Goal: Task Accomplishment & Management: Use online tool/utility

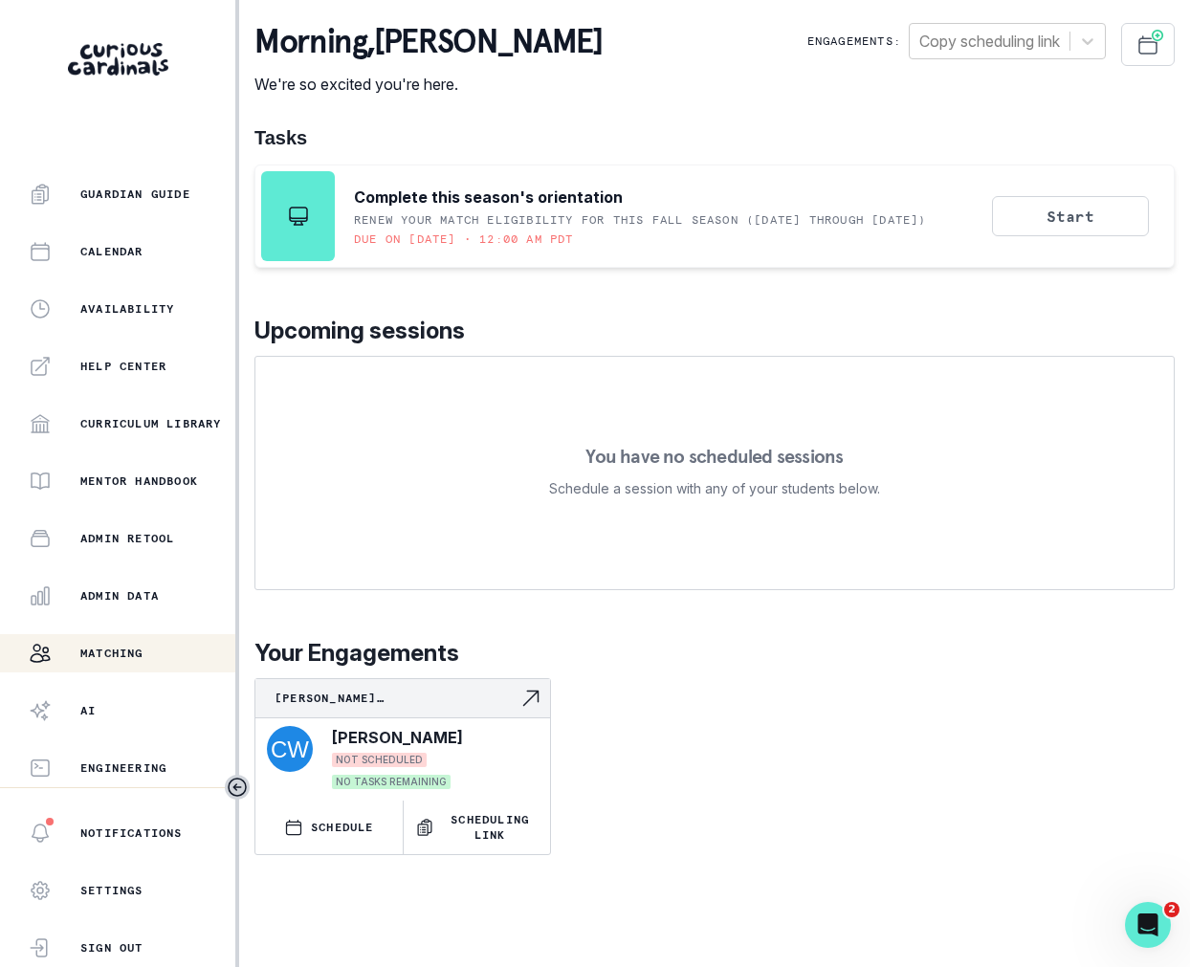
click at [141, 646] on p "Matching" at bounding box center [111, 653] width 63 height 15
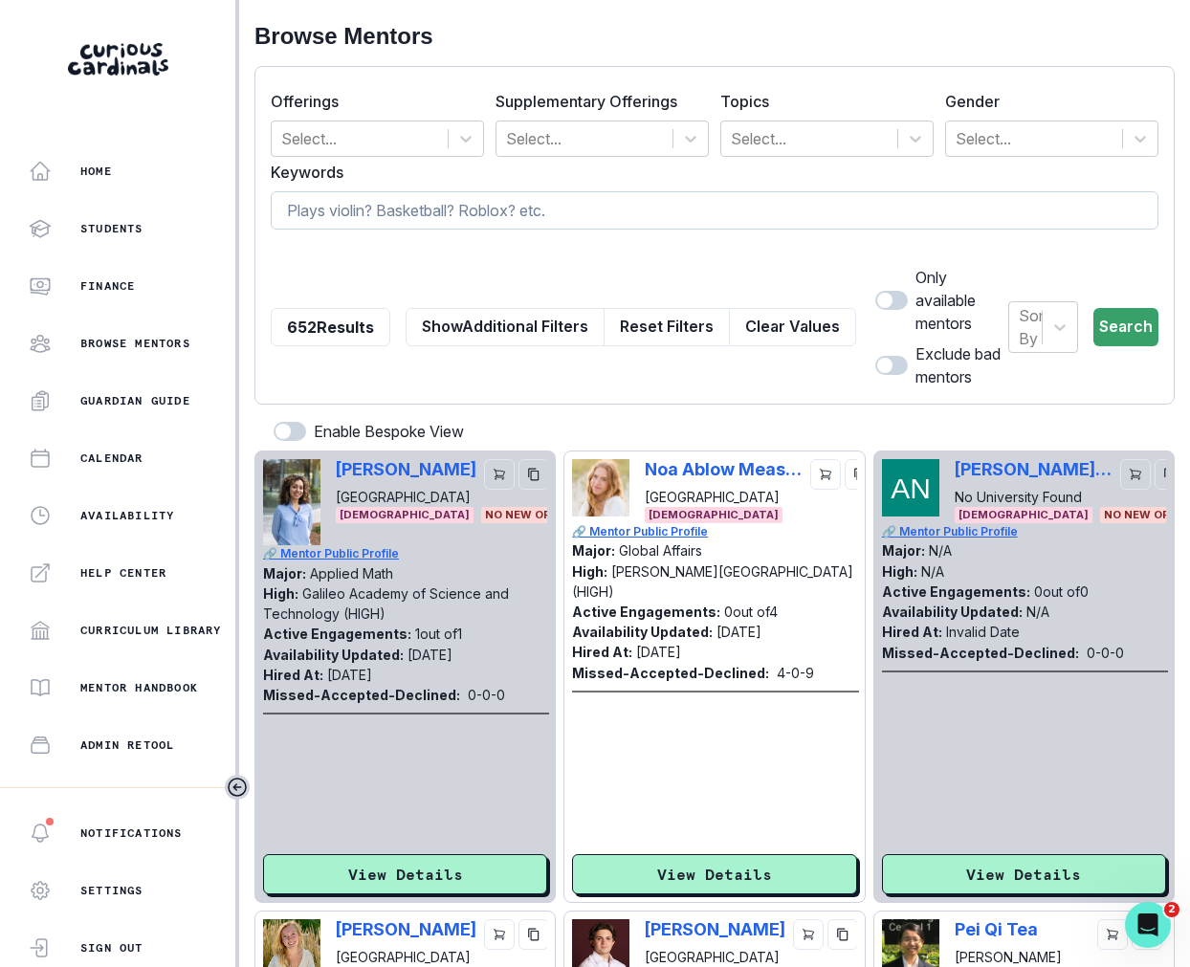
click at [385, 206] on input at bounding box center [715, 210] width 888 height 38
type input "[PERSON_NAME]"
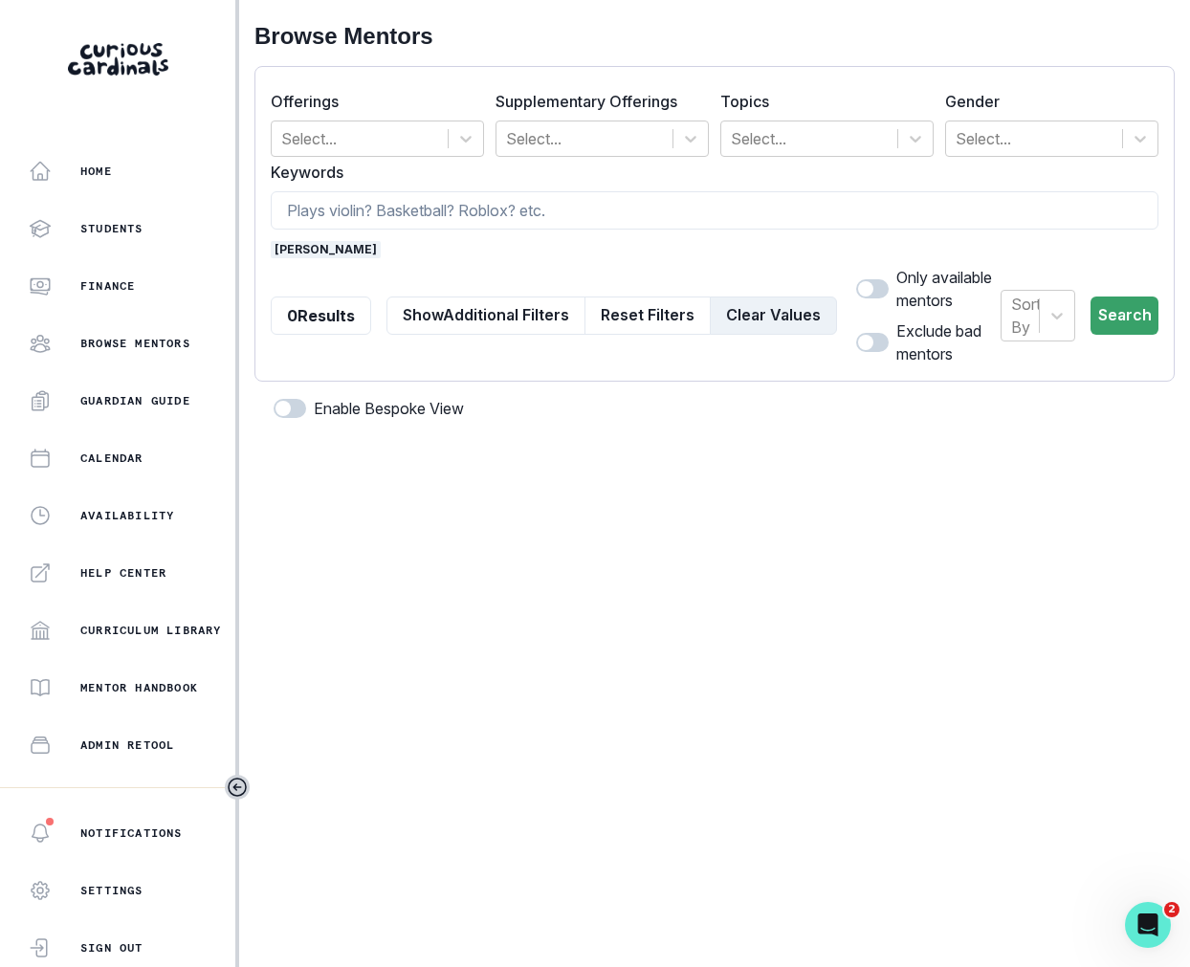
click at [730, 311] on button "Clear Values" at bounding box center [773, 316] width 127 height 38
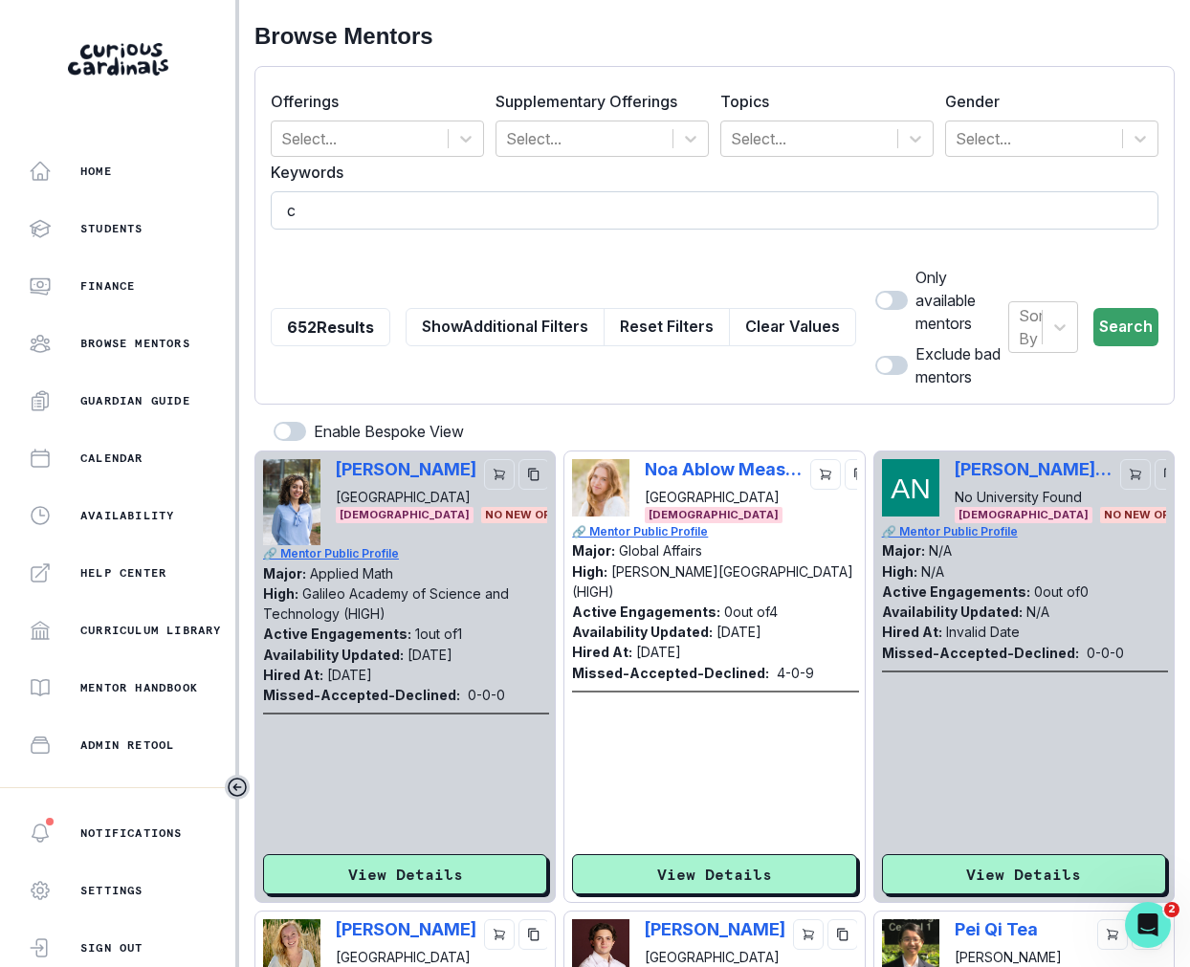
click at [495, 208] on input "c" at bounding box center [715, 210] width 888 height 38
type input "cate"
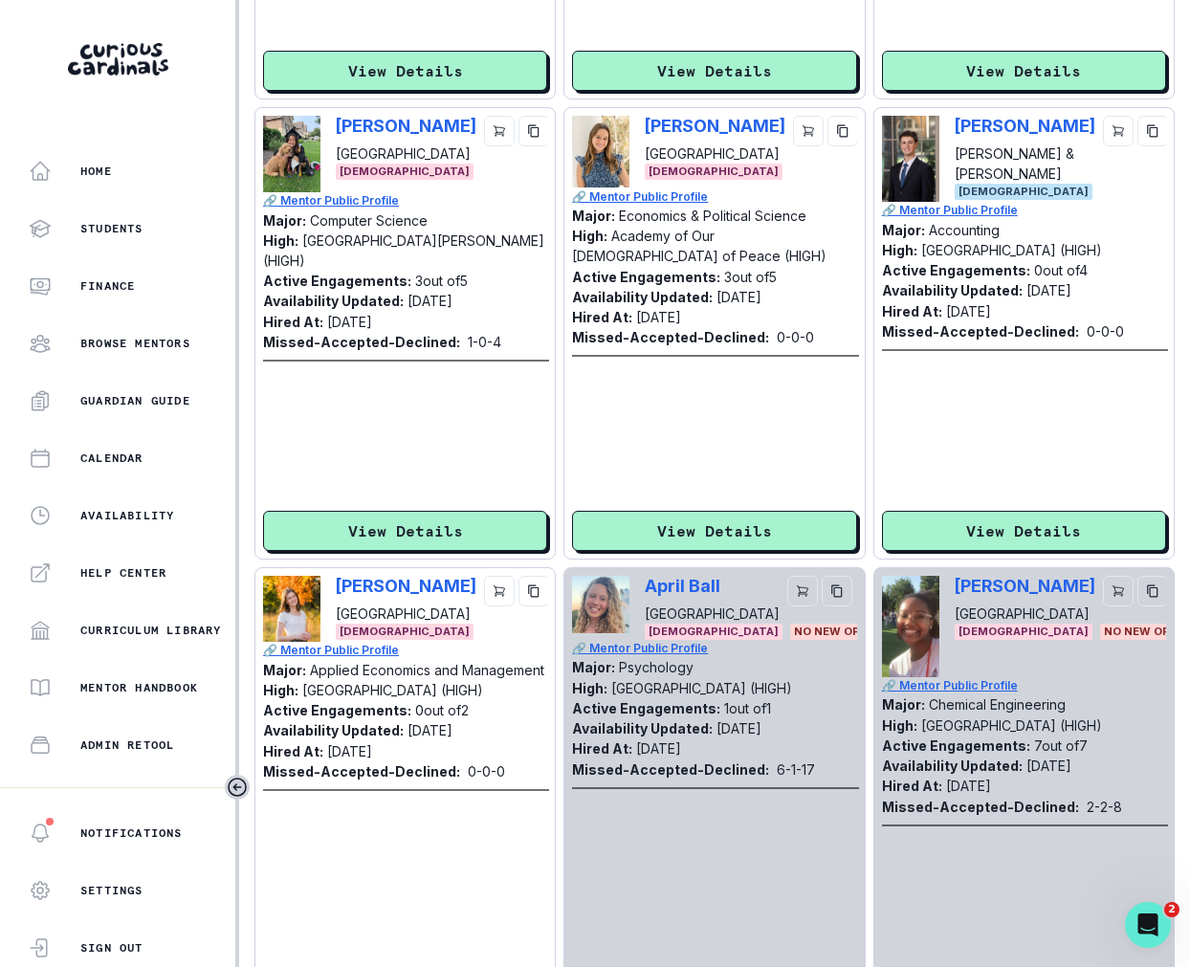
scroll to position [4123, 0]
